Goal: Check status

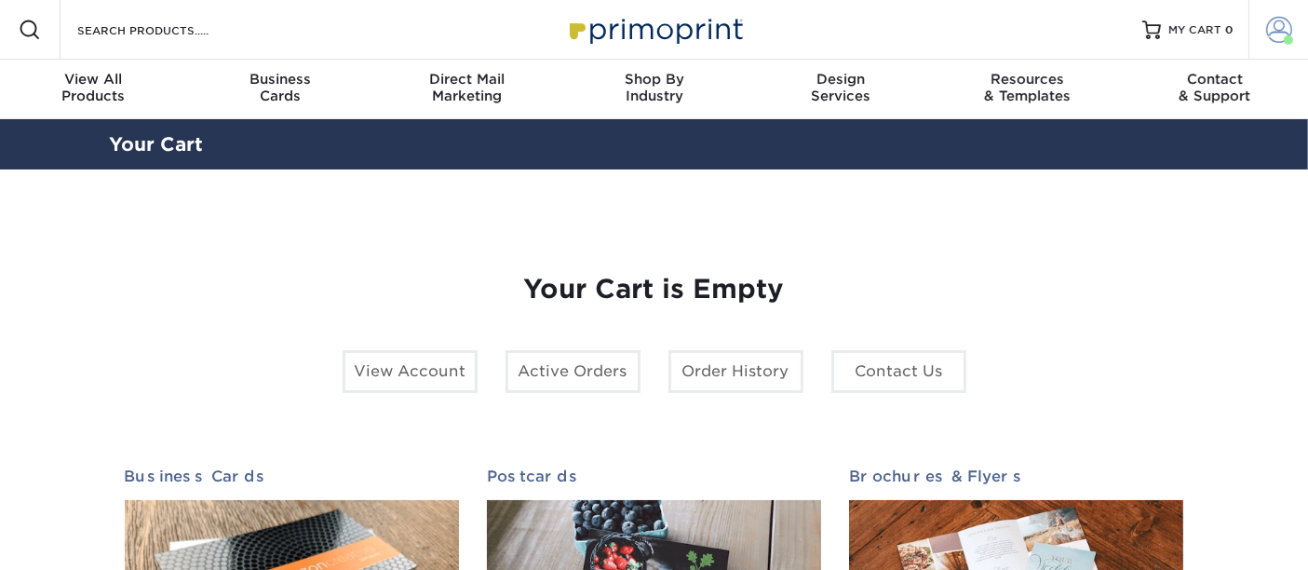
click at [1279, 32] on span at bounding box center [1279, 30] width 26 height 26
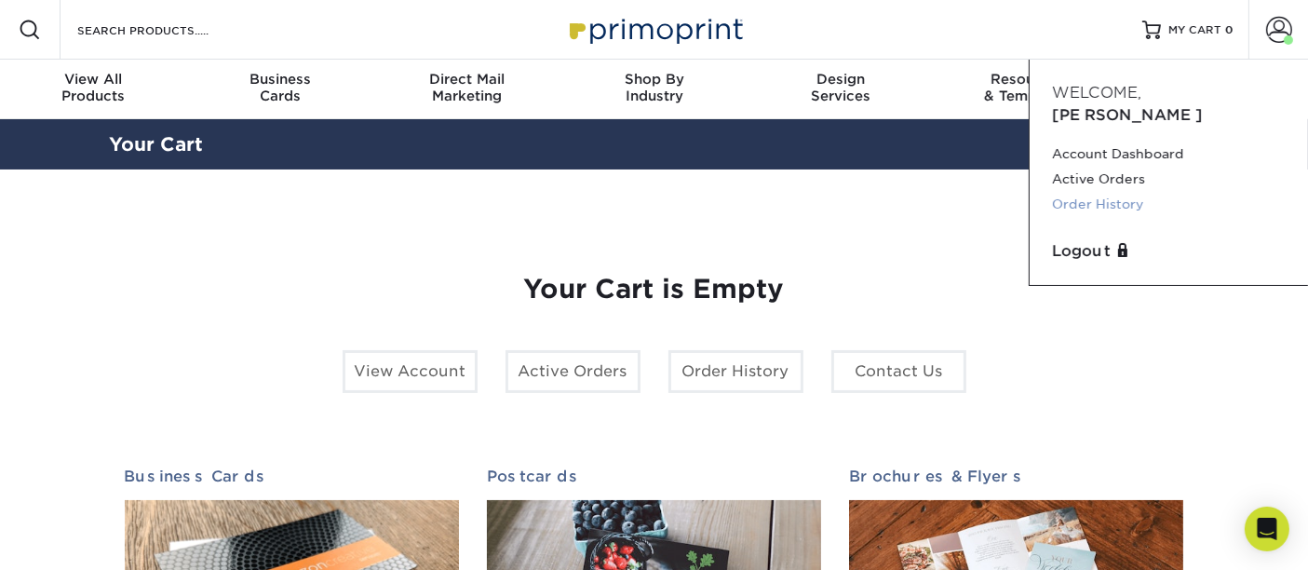
click at [1115, 192] on link "Order History" at bounding box center [1169, 204] width 234 height 25
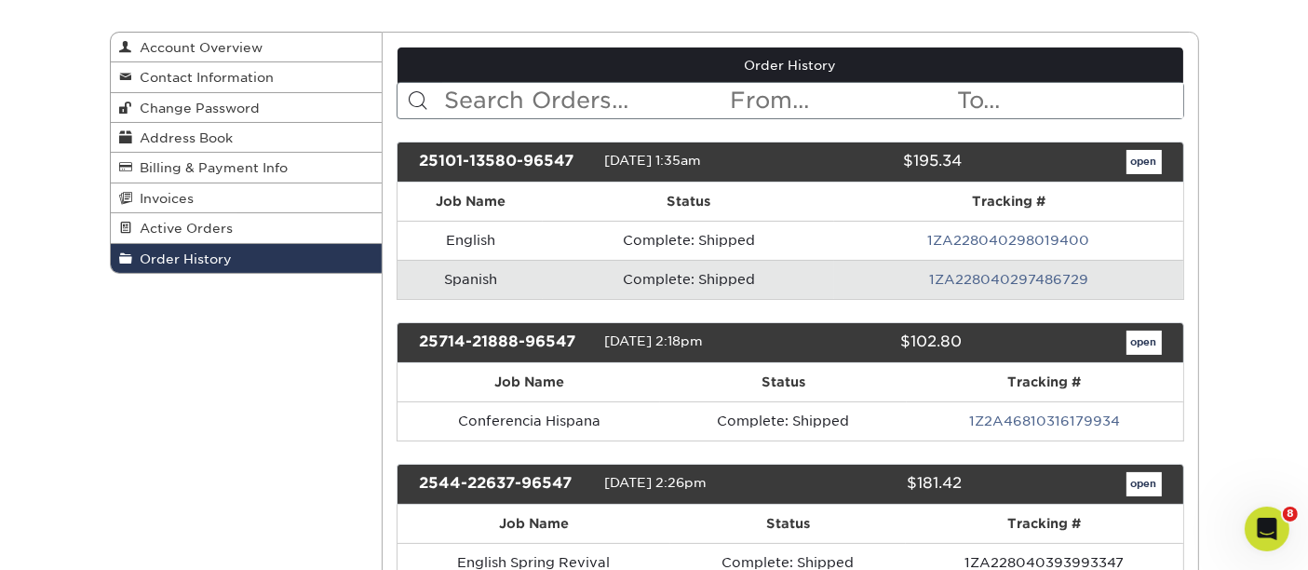
scroll to position [207, 0]
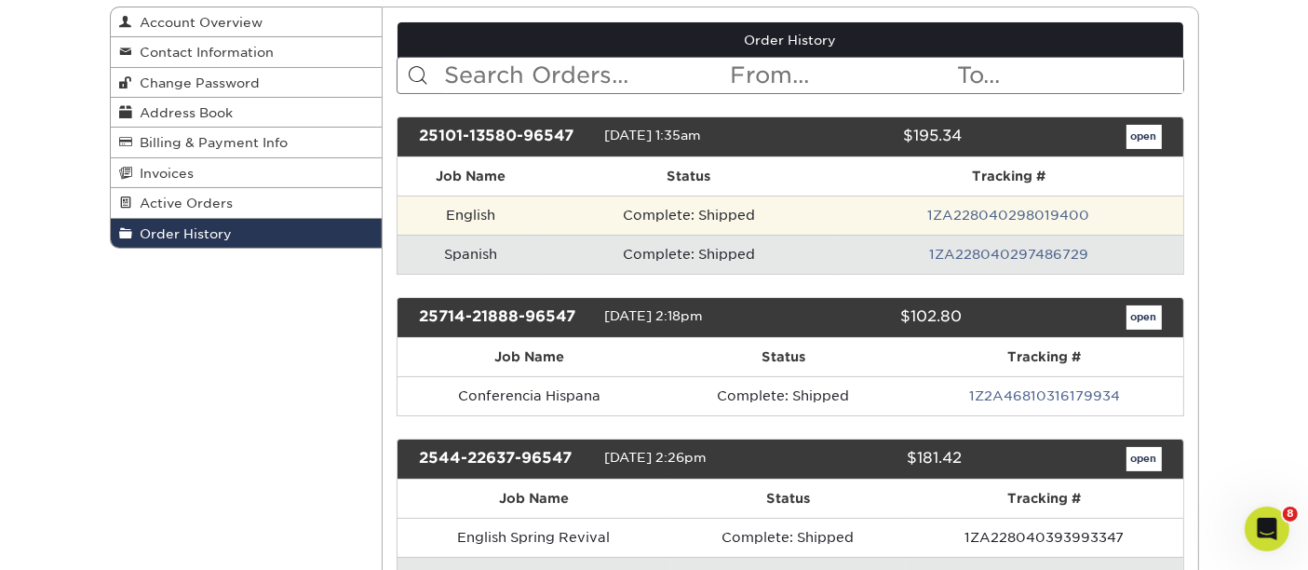
click at [467, 214] on td "English" at bounding box center [470, 214] width 145 height 39
click at [1040, 212] on link "1ZA228040298019400" at bounding box center [1008, 215] width 162 height 15
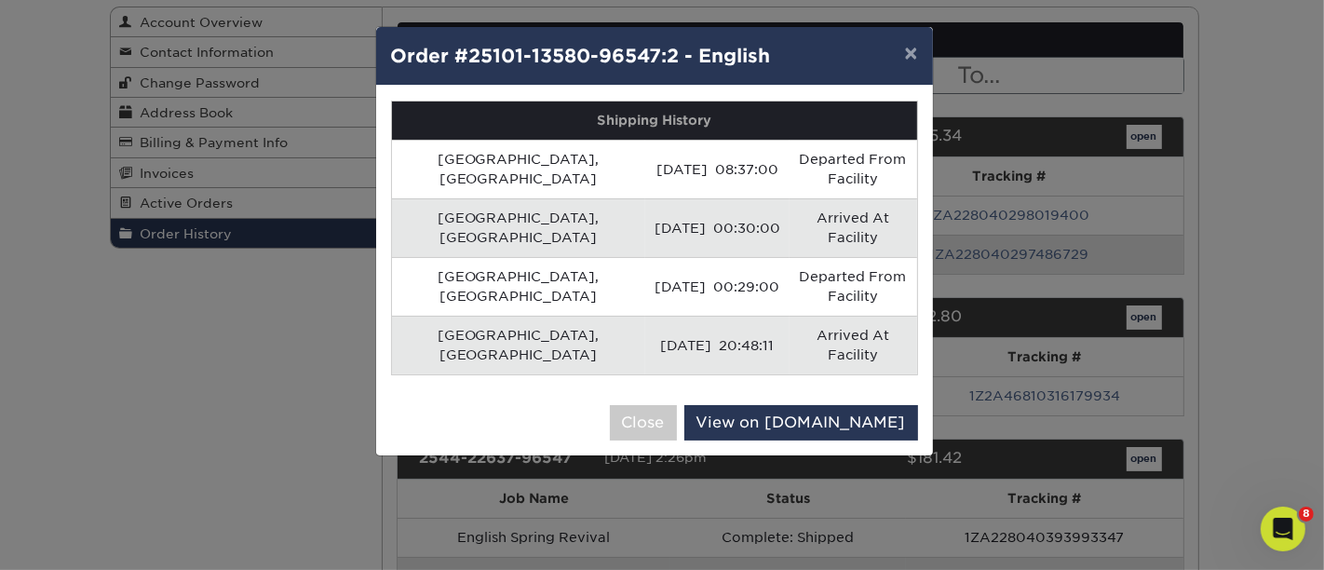
click at [796, 316] on td "Arrived At Facility" at bounding box center [853, 345] width 128 height 59
click at [915, 51] on button "×" at bounding box center [910, 53] width 43 height 52
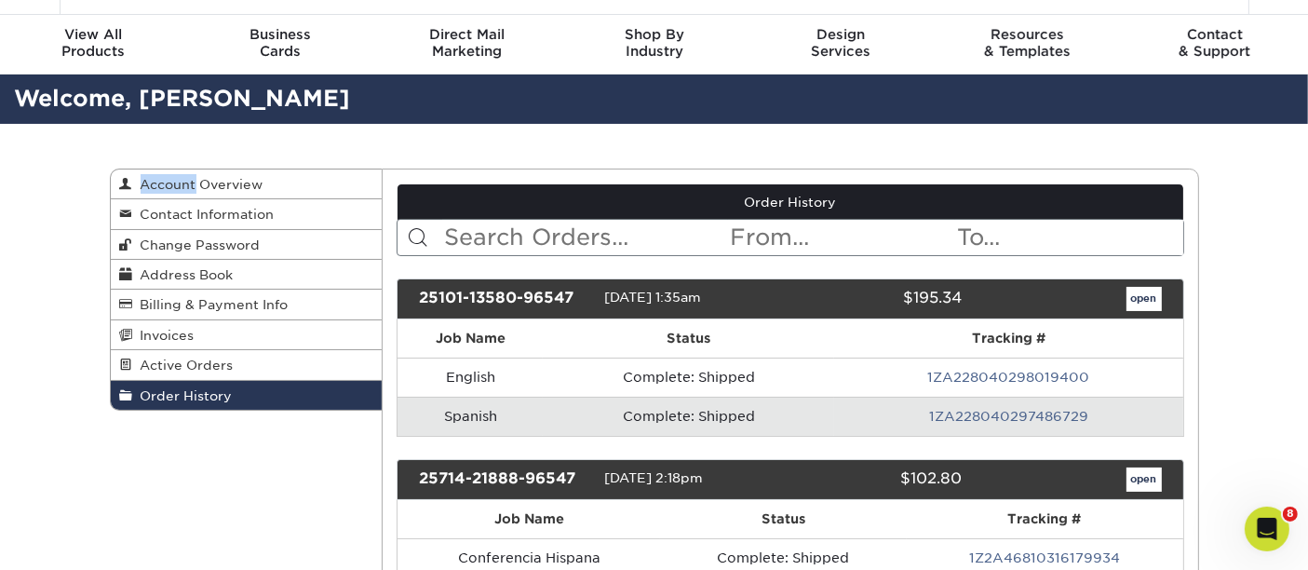
scroll to position [0, 0]
